Goal: Task Accomplishment & Management: Use online tool/utility

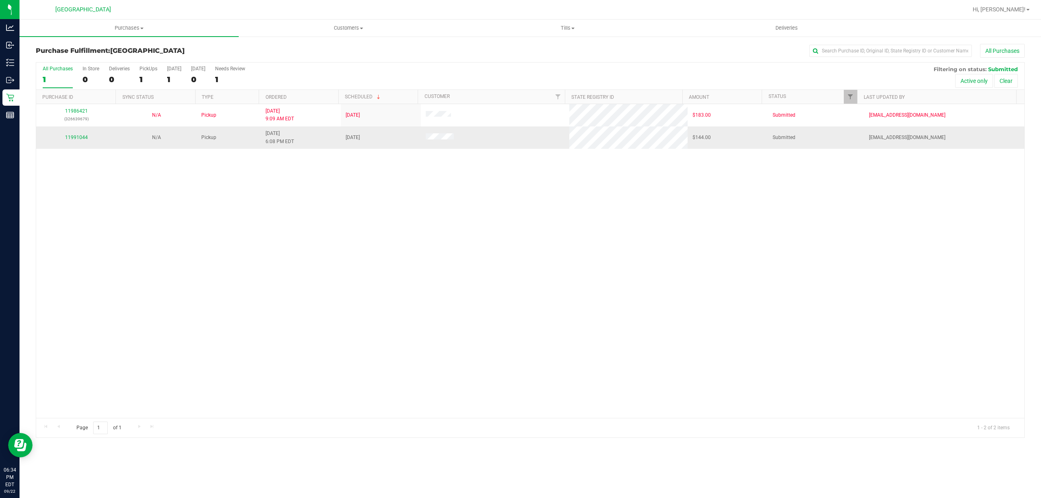
click at [64, 140] on div "11991044" at bounding box center [76, 138] width 70 height 8
click at [70, 140] on link "11991044" at bounding box center [76, 138] width 23 height 6
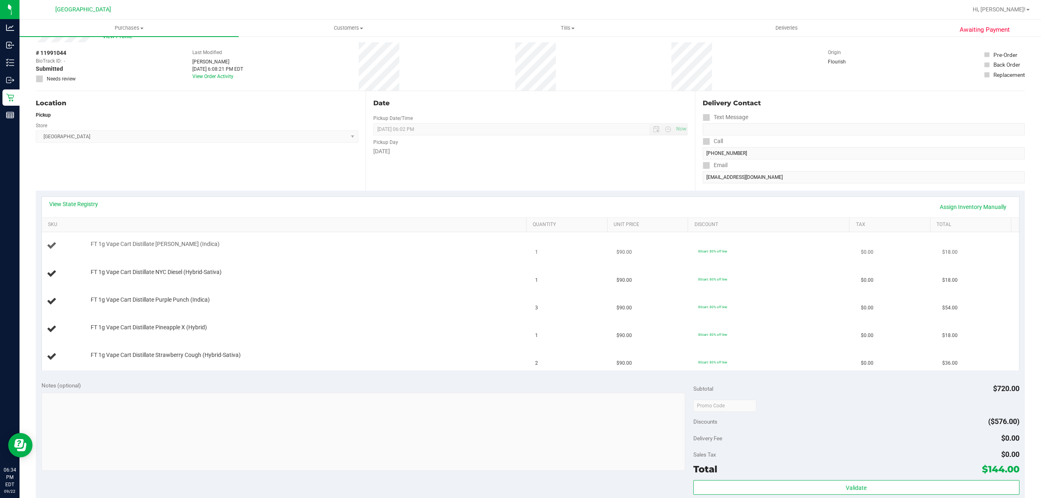
scroll to position [54, 0]
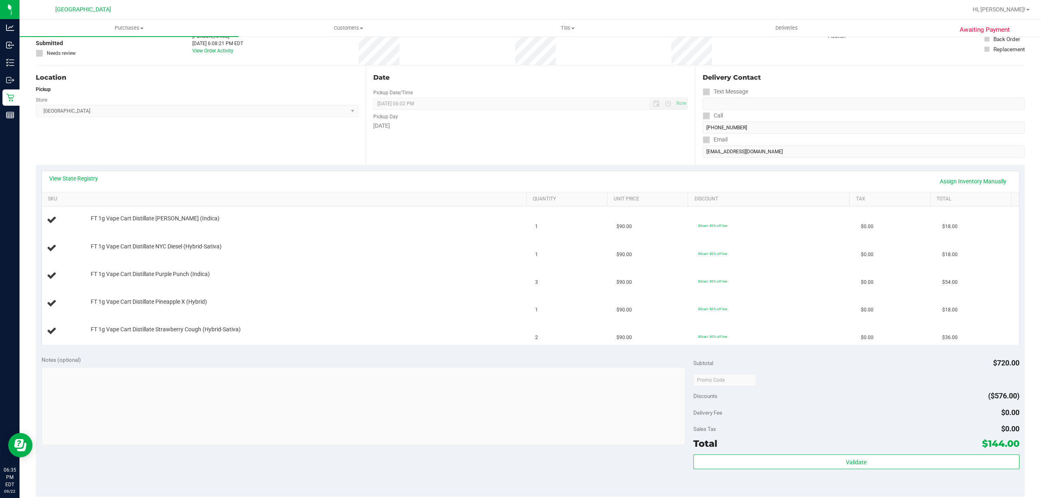
click at [90, 171] on div "View State Registry Assign Inventory Manually" at bounding box center [530, 181] width 977 height 21
click at [87, 178] on link "View State Registry" at bounding box center [73, 178] width 49 height 8
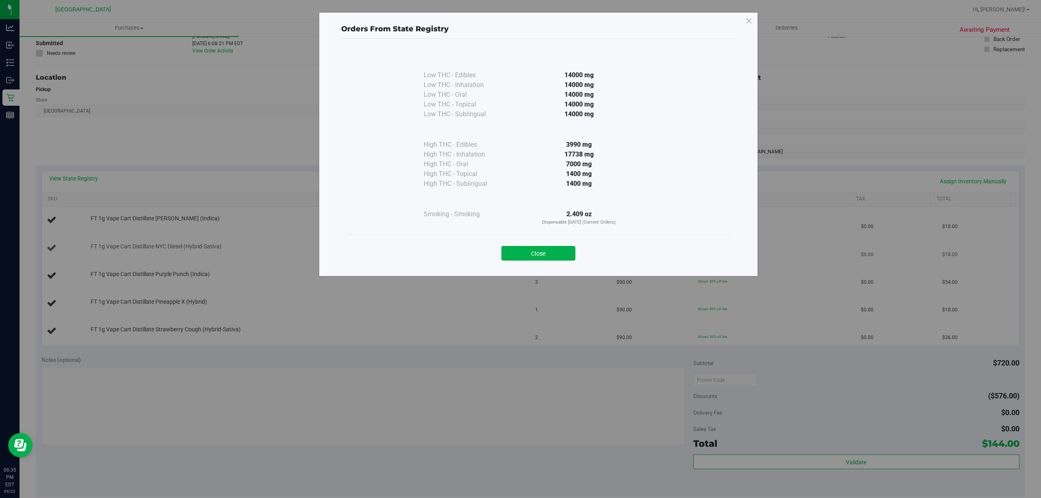
click at [535, 248] on button "Close" at bounding box center [538, 253] width 74 height 15
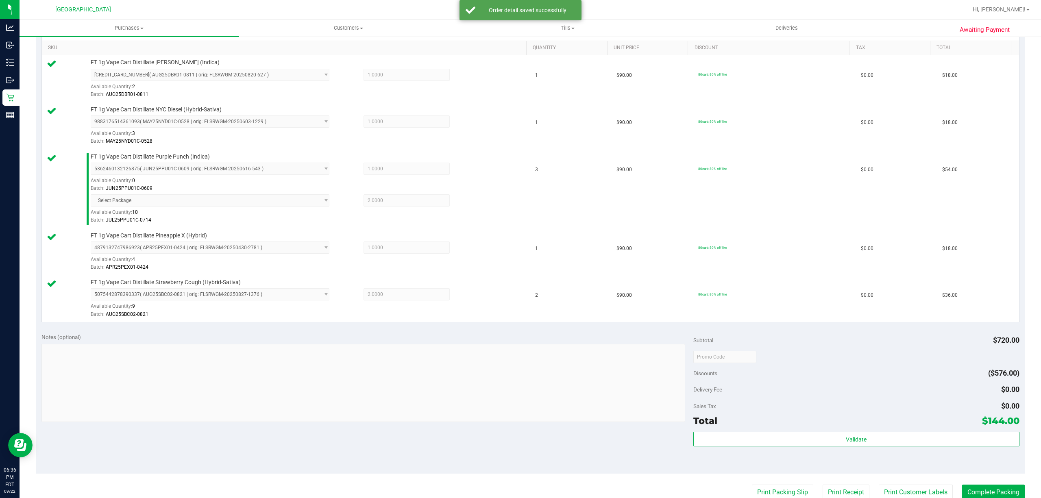
scroll to position [379, 0]
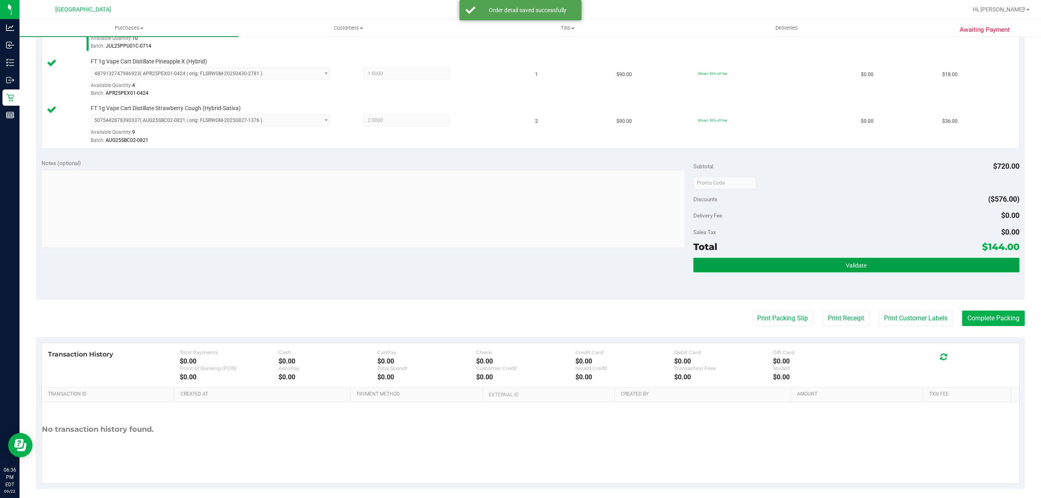
click at [825, 264] on button "Validate" at bounding box center [856, 265] width 326 height 15
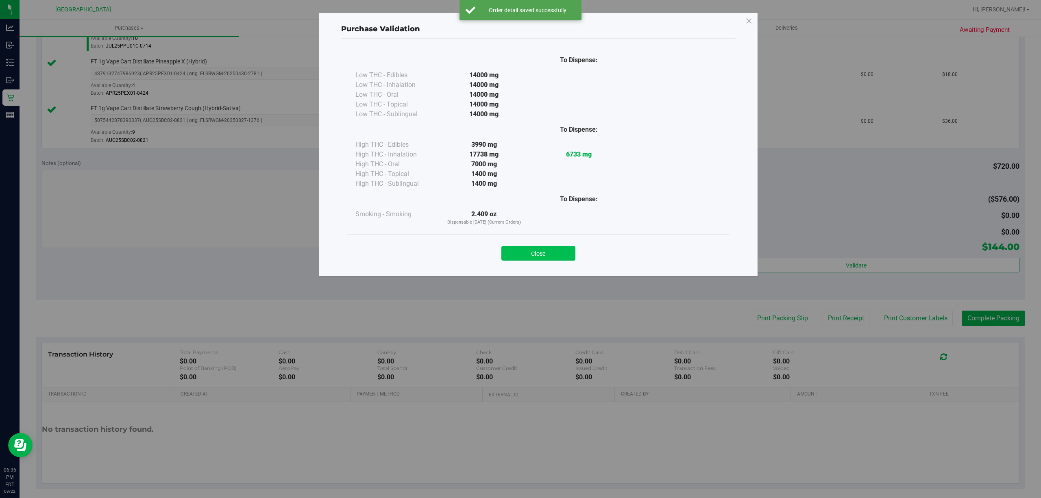
click at [561, 259] on button "Close" at bounding box center [538, 253] width 74 height 15
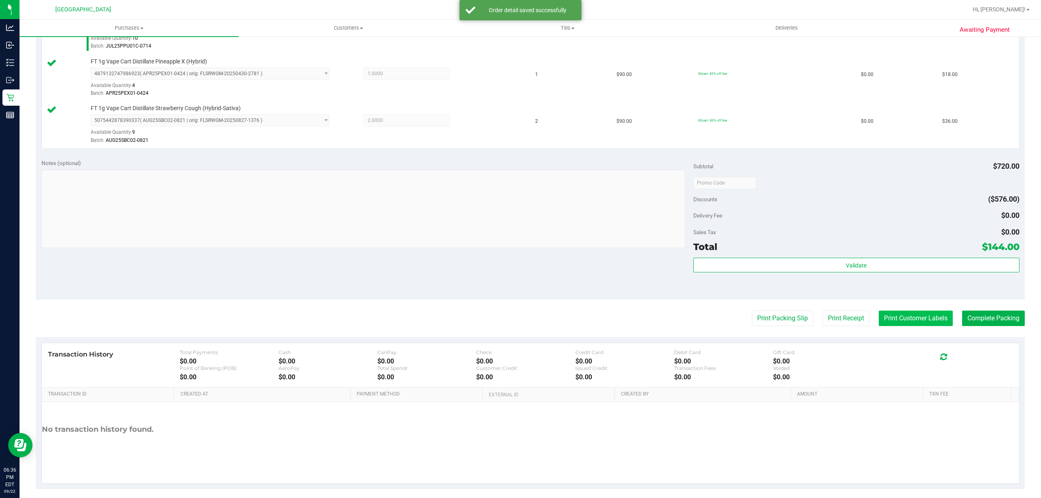
click at [923, 324] on button "Print Customer Labels" at bounding box center [916, 318] width 74 height 15
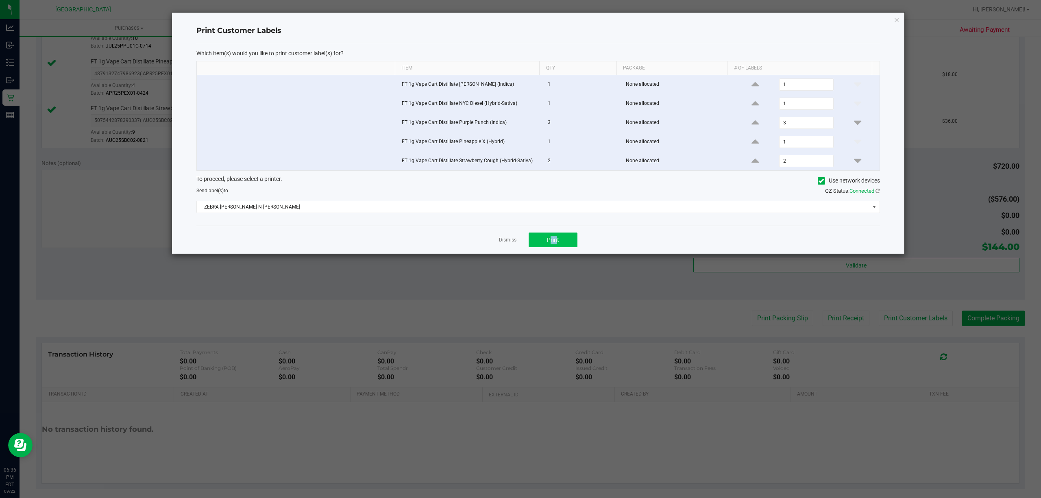
drag, startPoint x: 555, startPoint y: 234, endPoint x: 553, endPoint y: 239, distance: 5.3
click at [553, 237] on div "Dismiss Print" at bounding box center [538, 240] width 684 height 28
click at [553, 239] on span "Print" at bounding box center [553, 240] width 12 height 7
click at [505, 243] on link "Dismiss" at bounding box center [507, 240] width 17 height 7
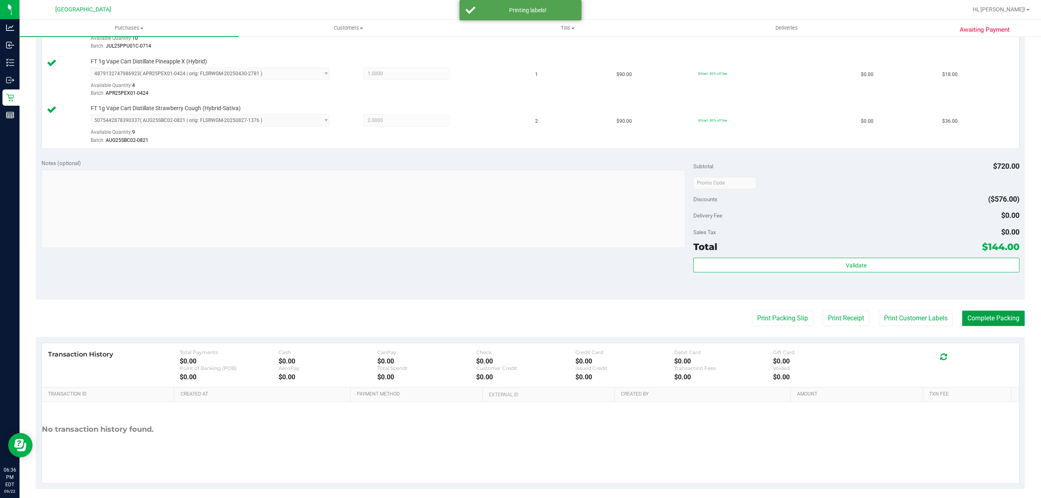
click at [1006, 320] on button "Complete Packing" at bounding box center [993, 318] width 63 height 15
